Goal: Find specific page/section: Find specific page/section

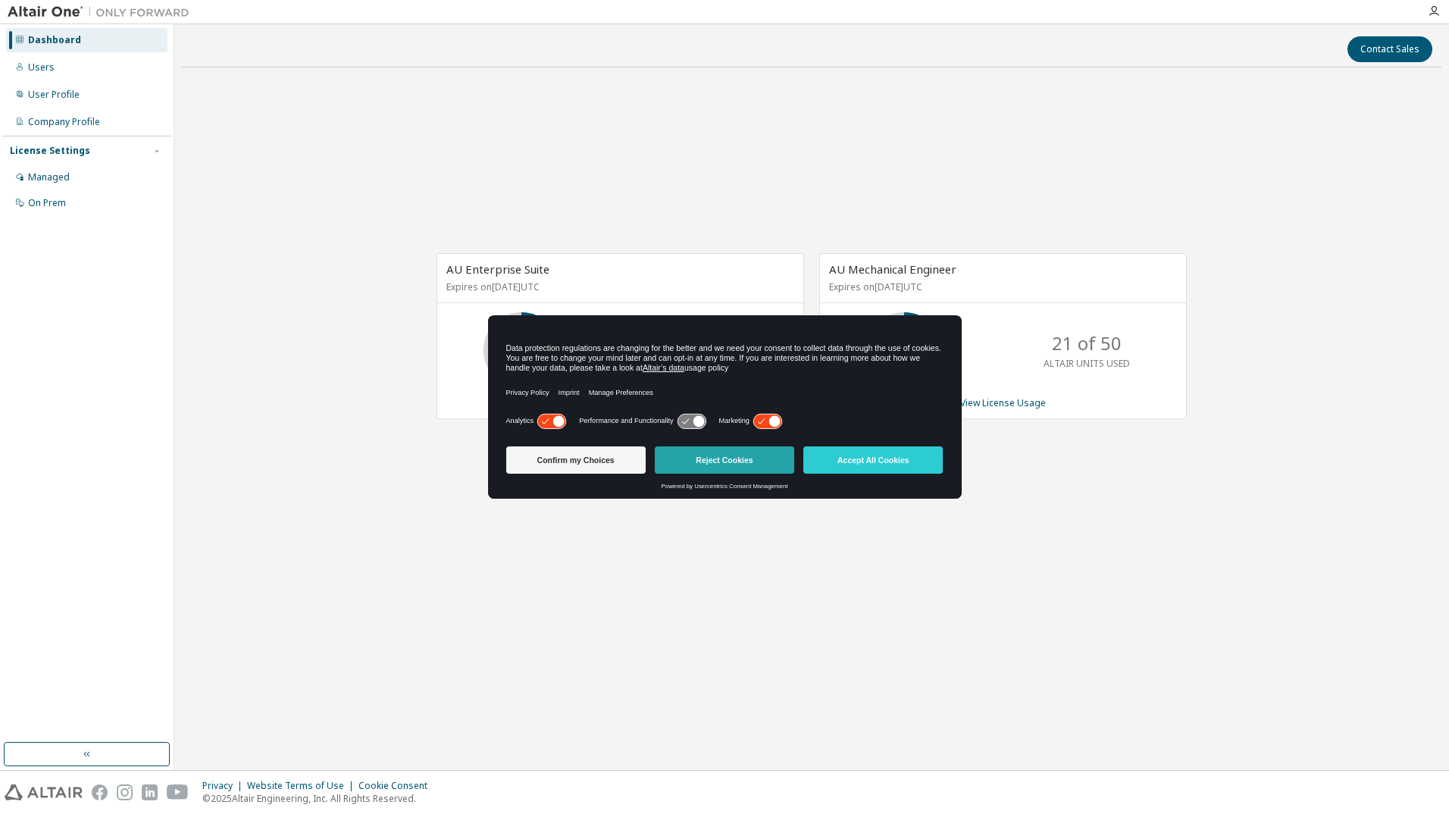
click at [726, 459] on button "Reject Cookies" at bounding box center [724, 459] width 139 height 27
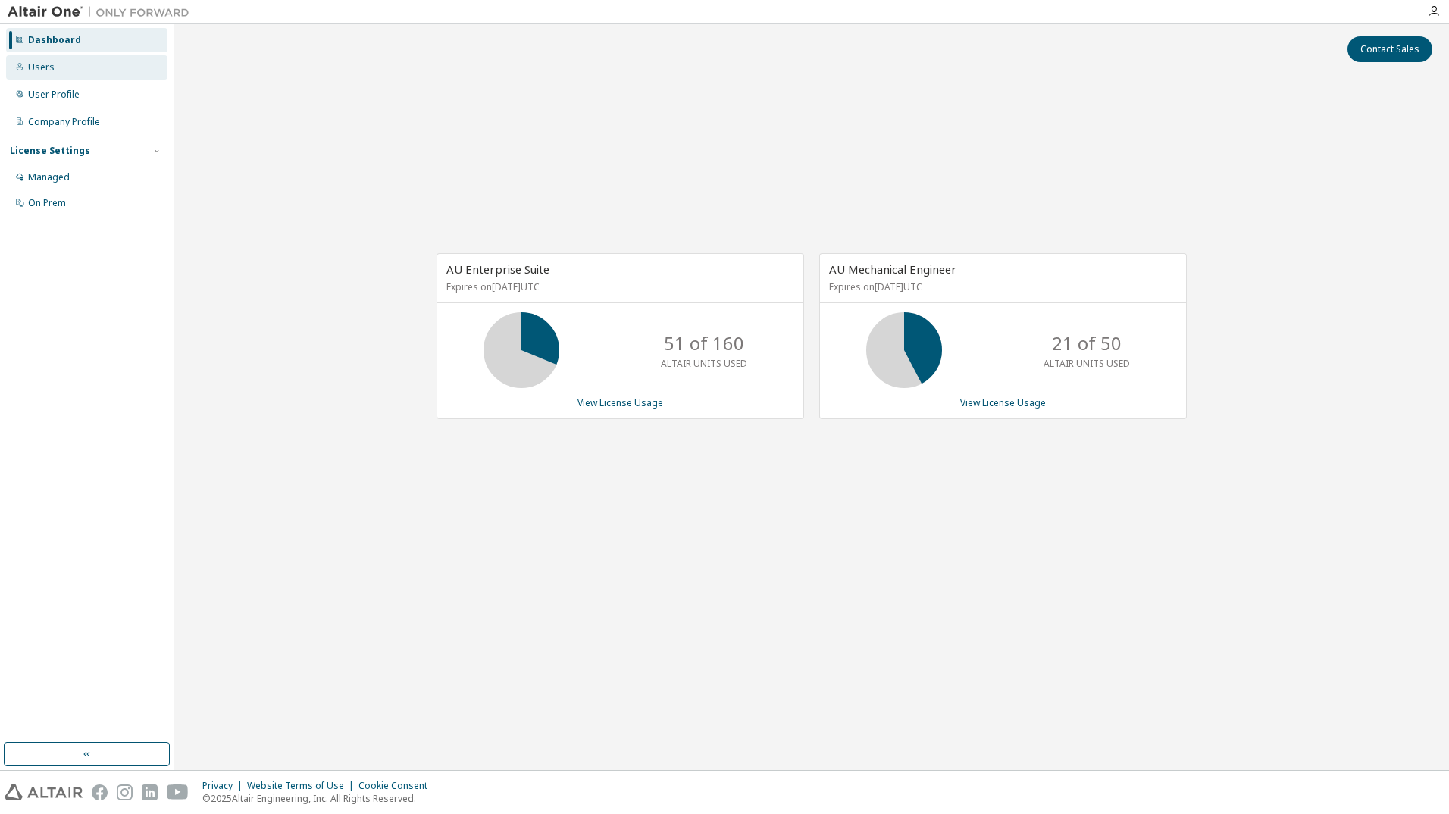
click at [45, 68] on div "Users" at bounding box center [41, 67] width 27 height 12
